Goal: Find specific page/section: Find specific page/section

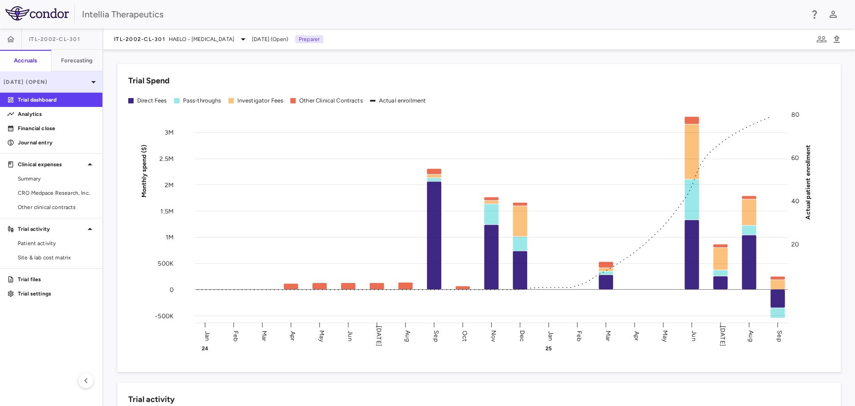
click at [69, 82] on p "[DATE] (Open)" at bounding box center [46, 82] width 85 height 8
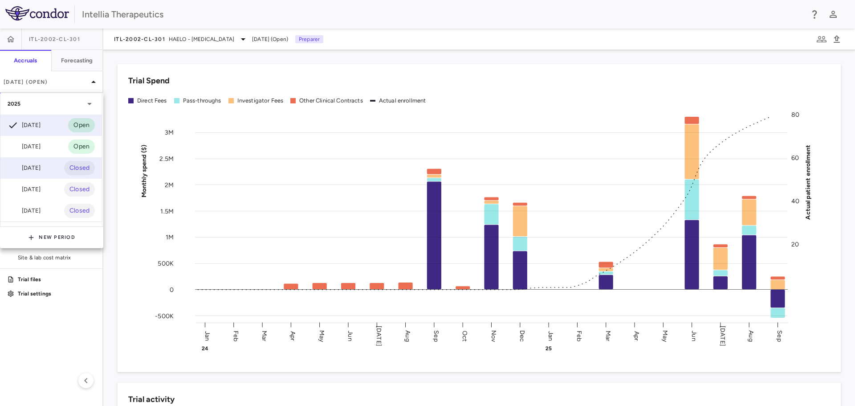
scroll to position [24, 0]
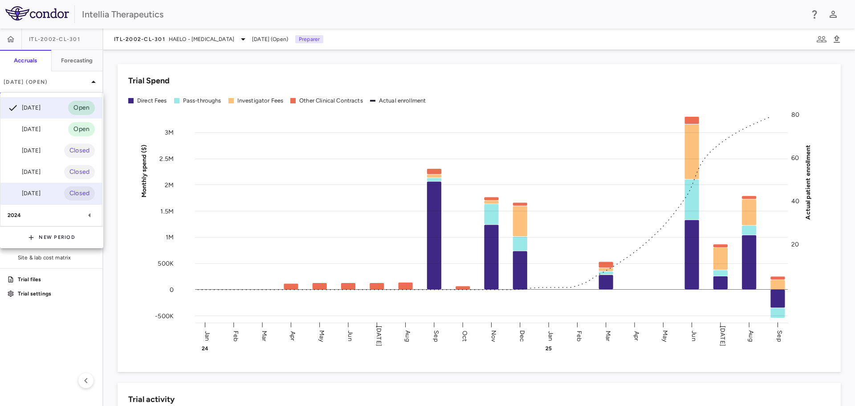
click at [48, 187] on div "[DATE] Closed" at bounding box center [50, 193] width 101 height 21
